Goal: Information Seeking & Learning: Learn about a topic

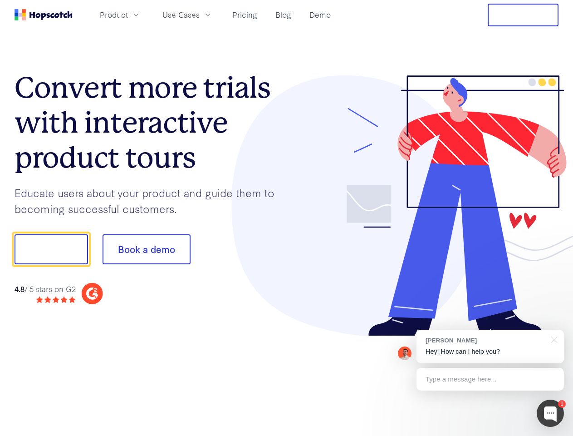
click at [287, 218] on div at bounding box center [423, 205] width 272 height 261
click at [128, 15] on span "Product" at bounding box center [114, 14] width 28 height 11
click at [200, 15] on span "Use Cases" at bounding box center [180, 14] width 37 height 11
click at [523, 15] on button "Free Trial" at bounding box center [523, 15] width 71 height 23
click at [51, 249] on button "Show me!" at bounding box center [52, 249] width 74 height 30
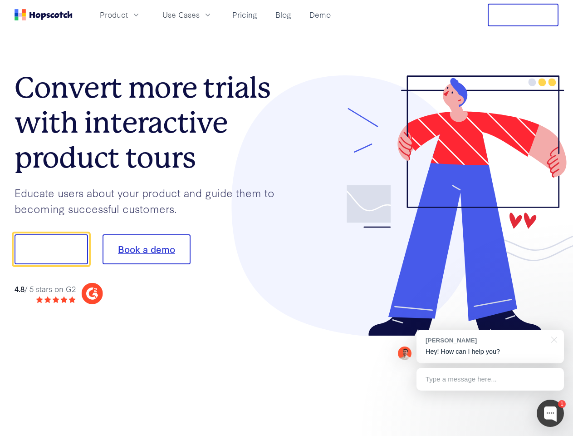
click at [146, 249] on button "Book a demo" at bounding box center [147, 249] width 88 height 30
click at [550, 413] on div at bounding box center [550, 412] width 27 height 27
click at [490, 346] on div "[PERSON_NAME] Hey! How can I help you?" at bounding box center [490, 346] width 147 height 34
click at [553, 338] on div at bounding box center [552, 338] width 23 height 19
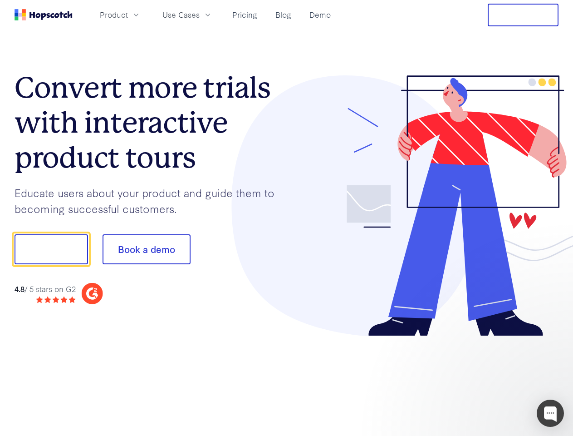
click at [490, 379] on div at bounding box center [479, 248] width 170 height 303
